Goal: Answer question/provide support: Share knowledge or assist other users

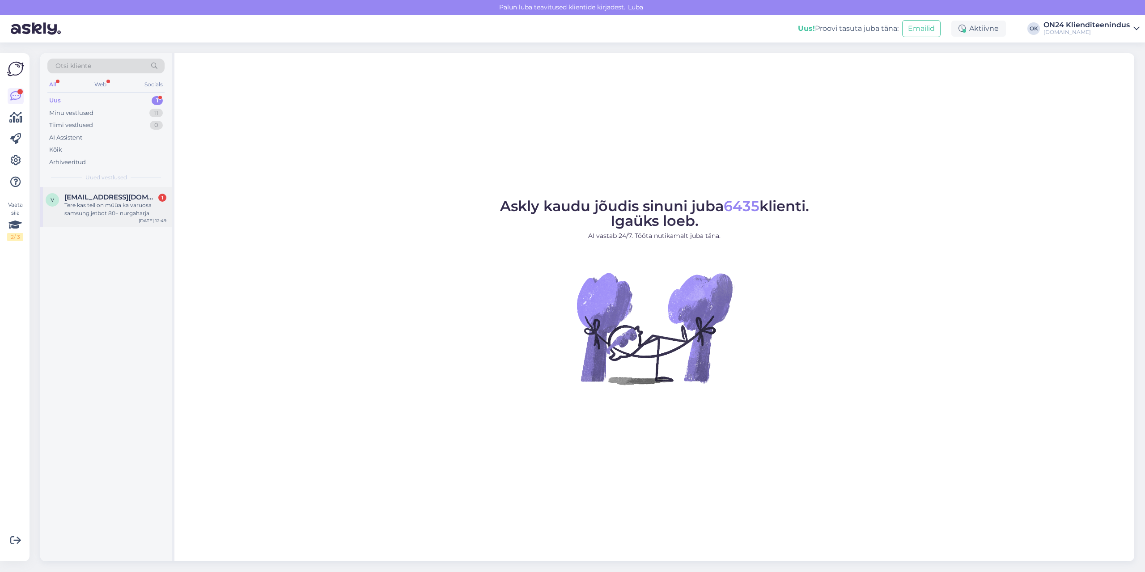
click at [84, 216] on div "Tere kas teil on müüa ka varuosa samsung jetbot 80+ nurgaharja" at bounding box center [115, 209] width 102 height 16
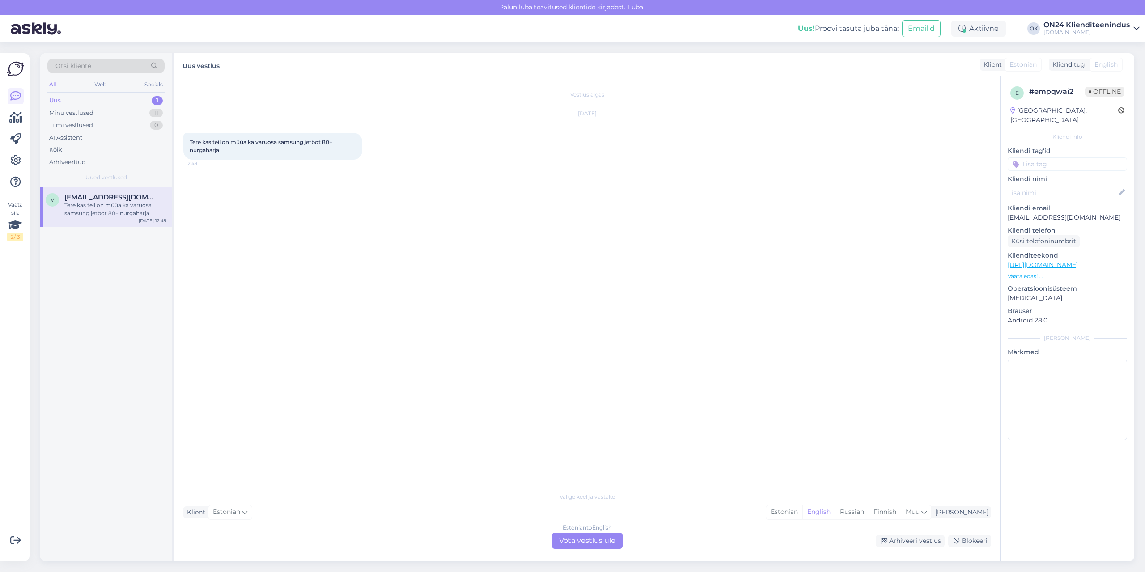
click at [1021, 272] on p "Vaata edasi ..." at bounding box center [1067, 276] width 119 height 8
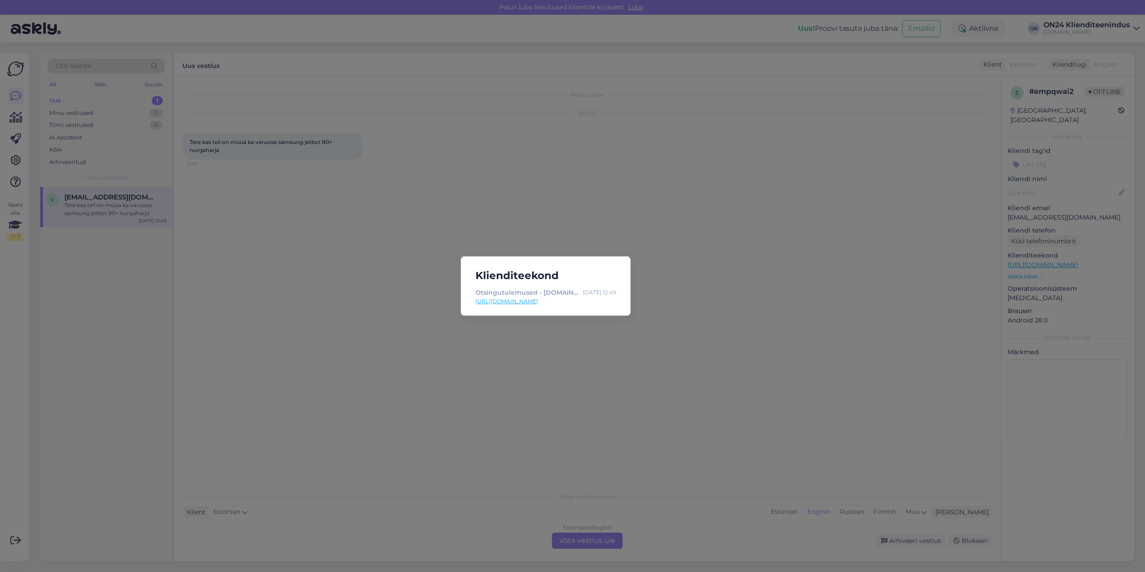
click at [597, 303] on link "[URL][DOMAIN_NAME]" at bounding box center [545, 301] width 140 height 8
click at [360, 288] on div "Klienditeekond Otsingutulemused - [DOMAIN_NAME] Sisustuskaubamaja [DATE] 12:49 …" at bounding box center [572, 286] width 1145 height 572
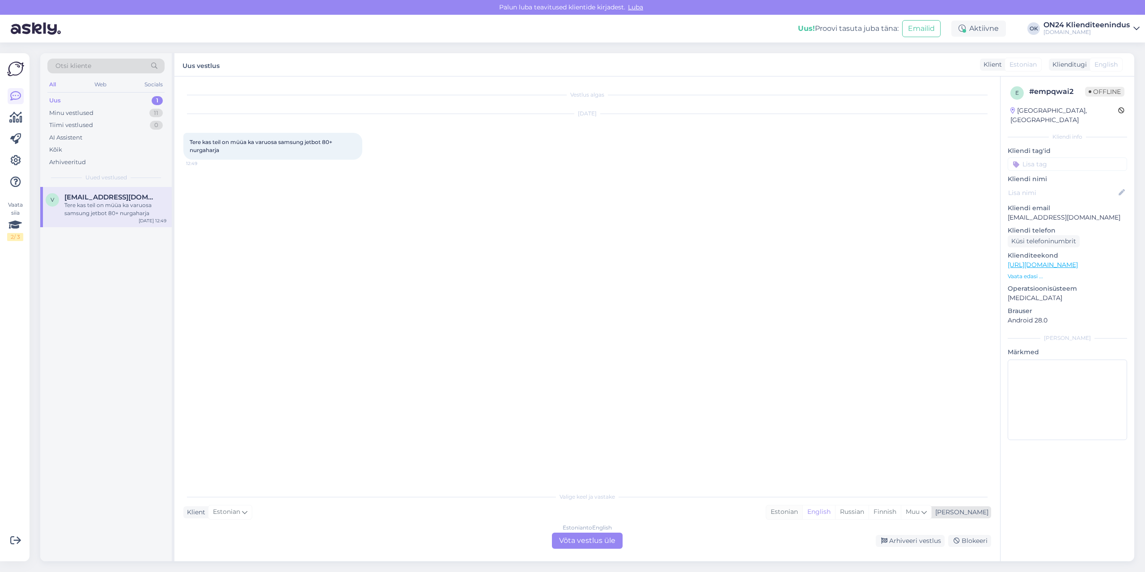
click at [802, 511] on div "Estonian" at bounding box center [784, 511] width 36 height 13
click at [602, 539] on div "Estonian to Estonian Võta vestlus üle" at bounding box center [587, 541] width 71 height 16
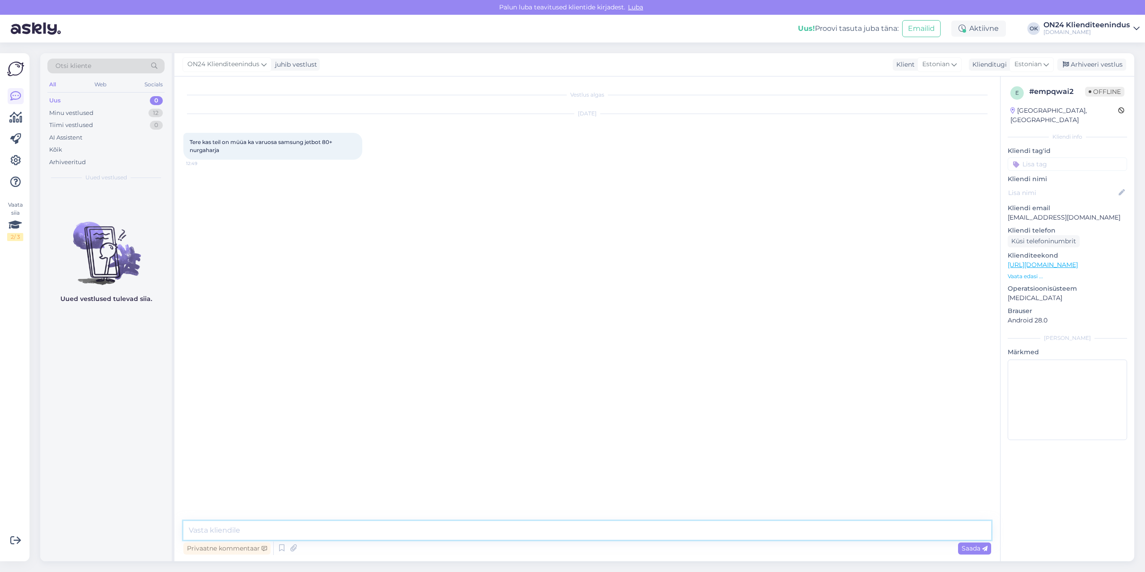
click at [583, 524] on textarea at bounding box center [587, 530] width 808 height 19
type textarea "Tere. Mis tootega see seotud on? [PERSON_NAME] müügis ei ole siis paraku ei ole…"
